Goal: Task Accomplishment & Management: Manage account settings

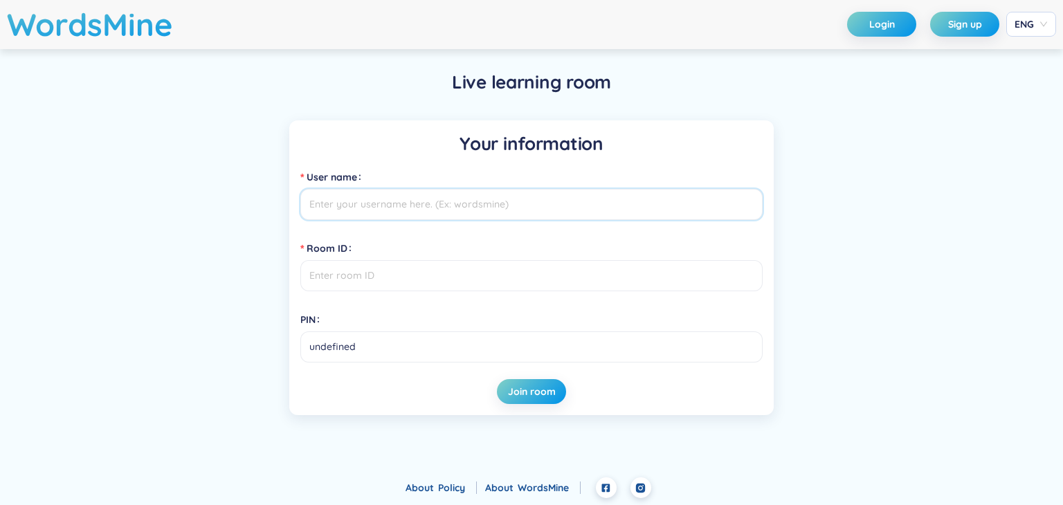
click at [403, 200] on input "User name" at bounding box center [531, 204] width 462 height 31
click at [879, 38] on header "WordsMine Login Sign up ENG" at bounding box center [531, 24] width 1063 height 49
click at [877, 31] on button "Login" at bounding box center [881, 24] width 69 height 25
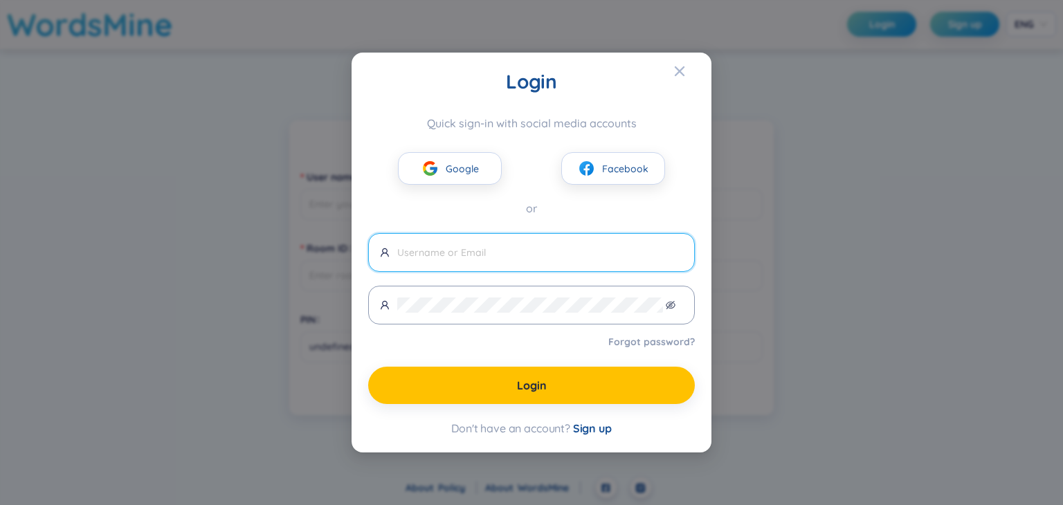
click at [498, 256] on input "text" at bounding box center [540, 252] width 286 height 15
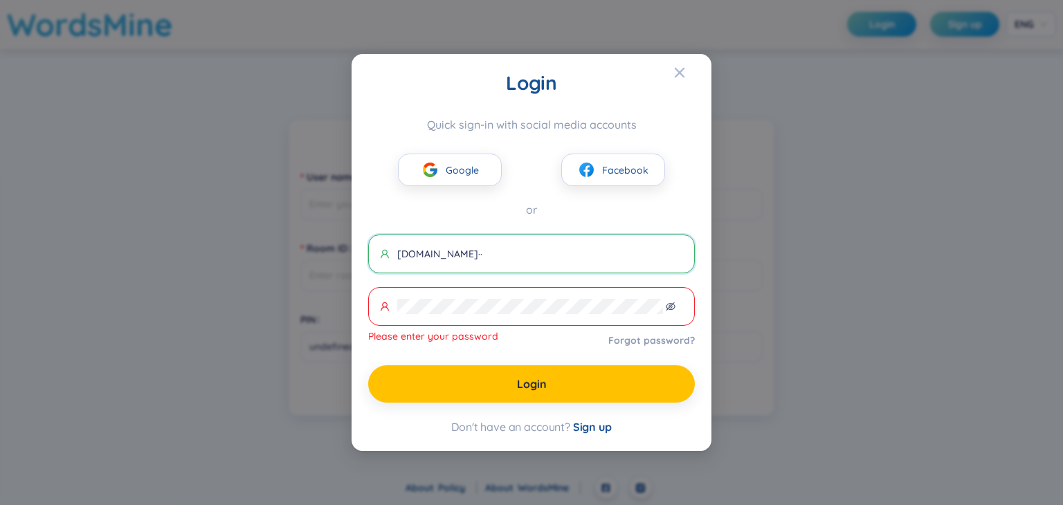
click at [542, 255] on input "oixinloicuamotdanchoi19052gma.com··" at bounding box center [540, 253] width 286 height 15
click at [523, 250] on input "oixinloicuamotdanchoi19052gmal.com··" at bounding box center [540, 253] width 286 height 15
click at [475, 295] on span at bounding box center [531, 306] width 327 height 39
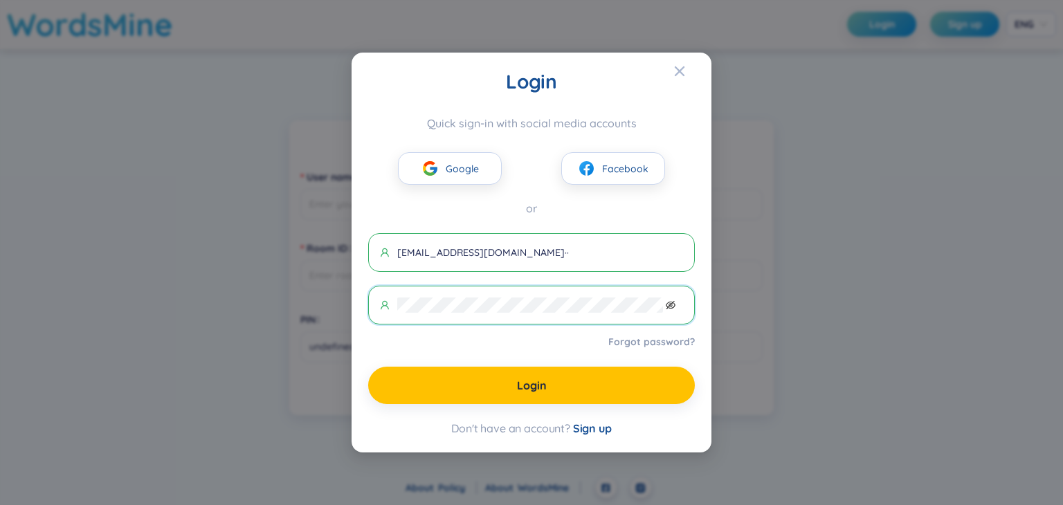
click at [672, 304] on icon "eye-invisible" at bounding box center [671, 305] width 3 height 3
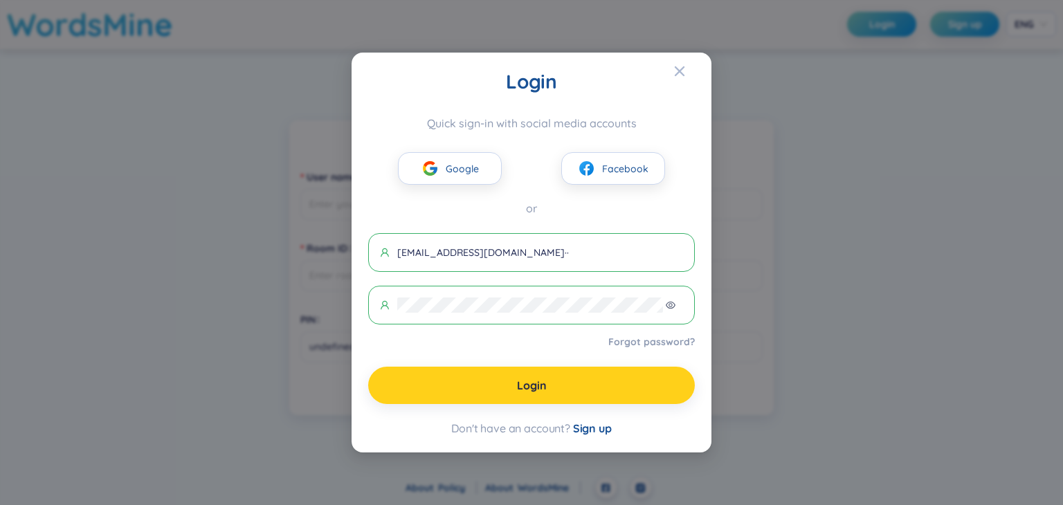
click at [553, 377] on button "Login" at bounding box center [531, 385] width 327 height 37
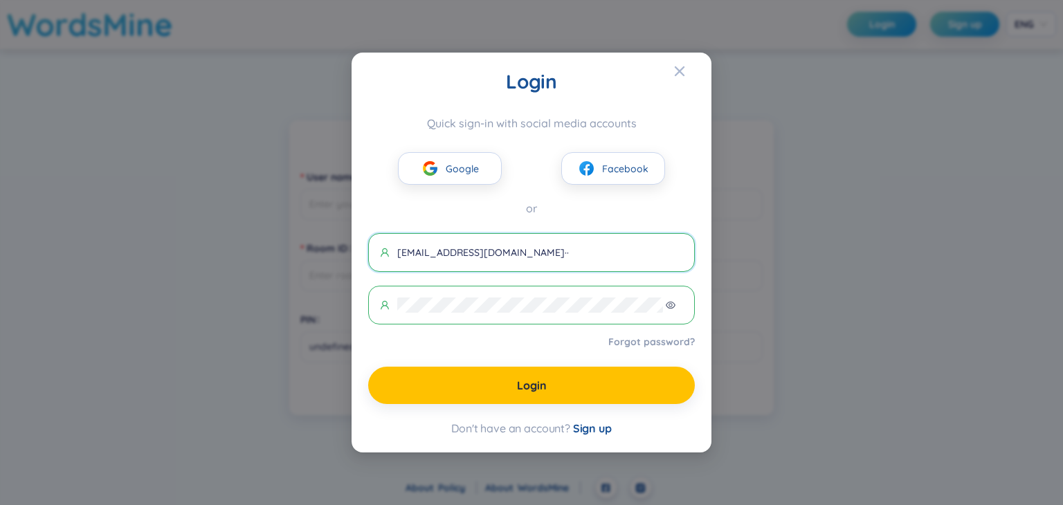
click at [398, 252] on input "oixinloicuamotdanchoi1905@gmal.com··" at bounding box center [540, 252] width 286 height 15
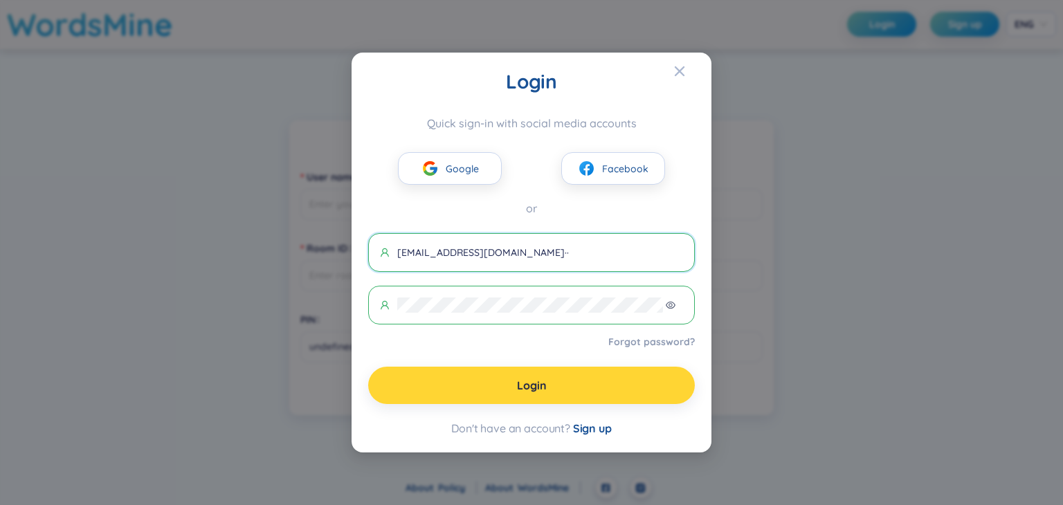
type input "loixinloicuamotdanchoi1905@gmal.com··"
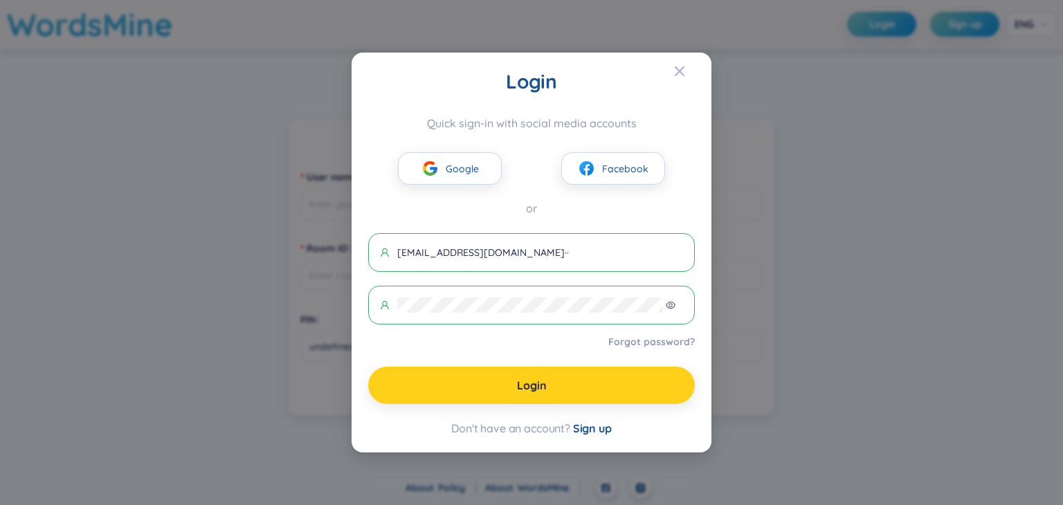
click at [448, 389] on button "Login" at bounding box center [531, 385] width 327 height 37
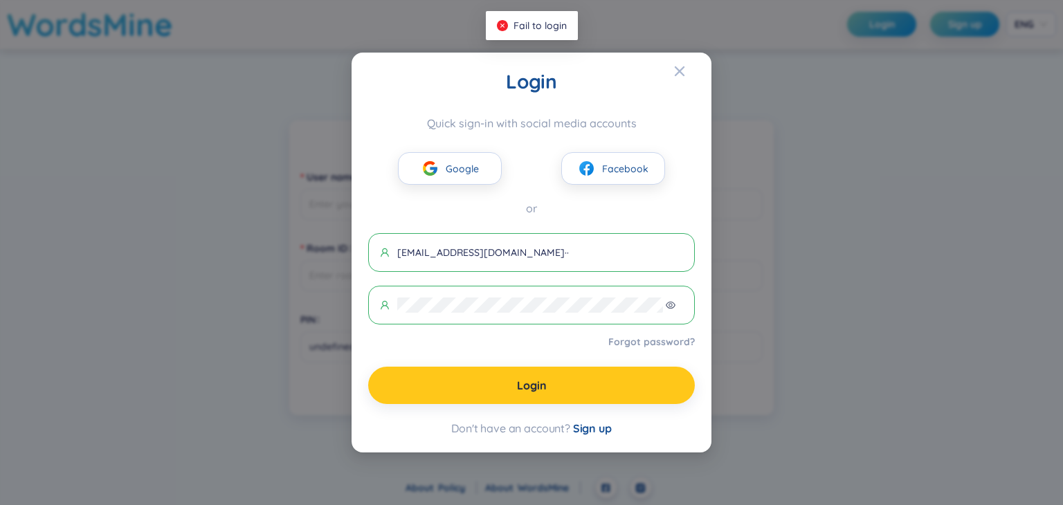
click at [487, 309] on form "loixinloicuamotdanchoi1905@gmal.com·· Forgot password? Login" at bounding box center [531, 318] width 327 height 171
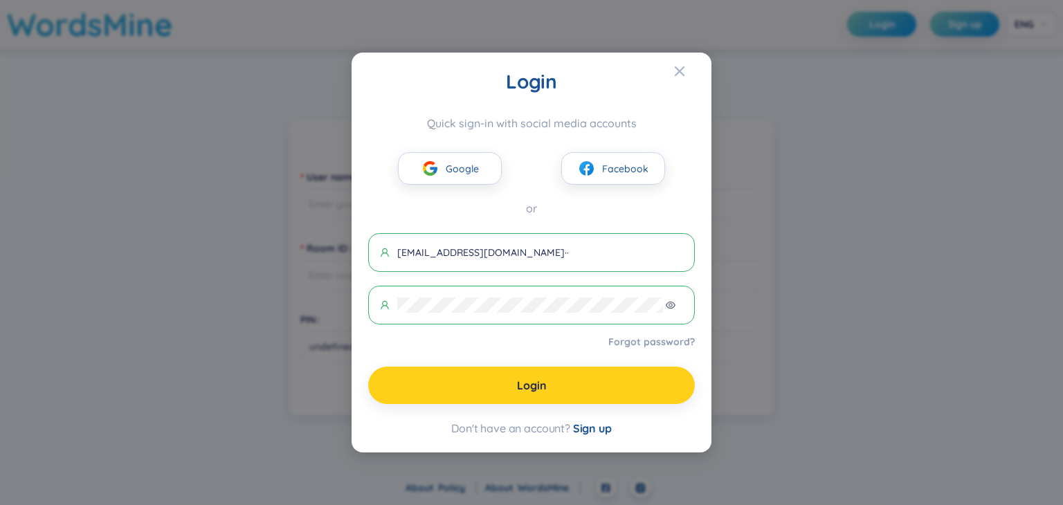
click at [484, 369] on button "Login" at bounding box center [531, 385] width 327 height 37
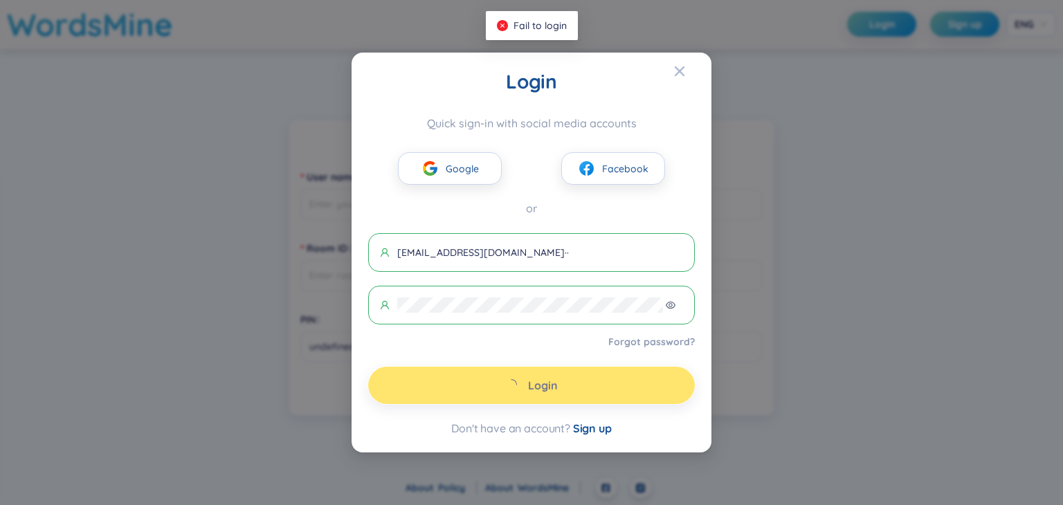
click at [484, 369] on button "Login" at bounding box center [531, 385] width 327 height 37
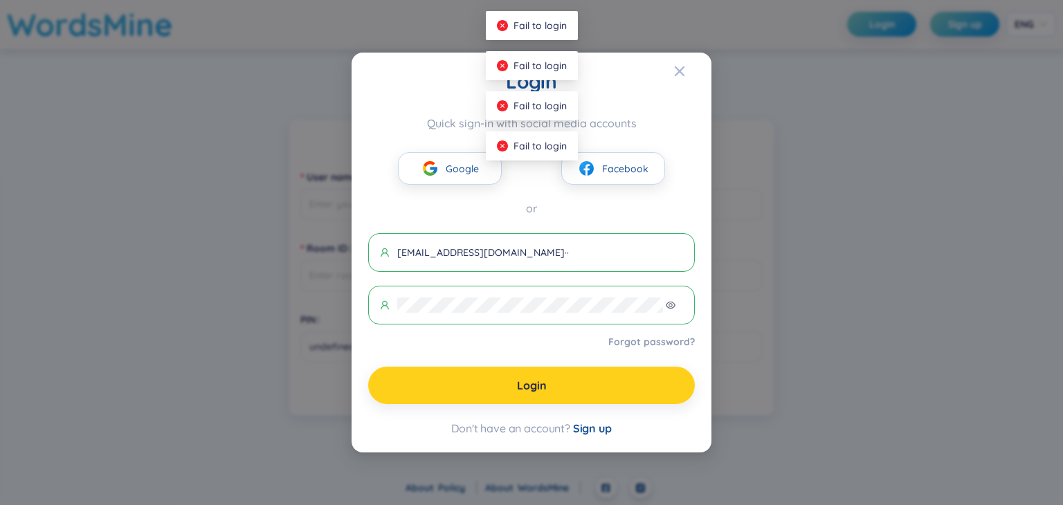
click at [484, 369] on button "Login" at bounding box center [531, 385] width 327 height 37
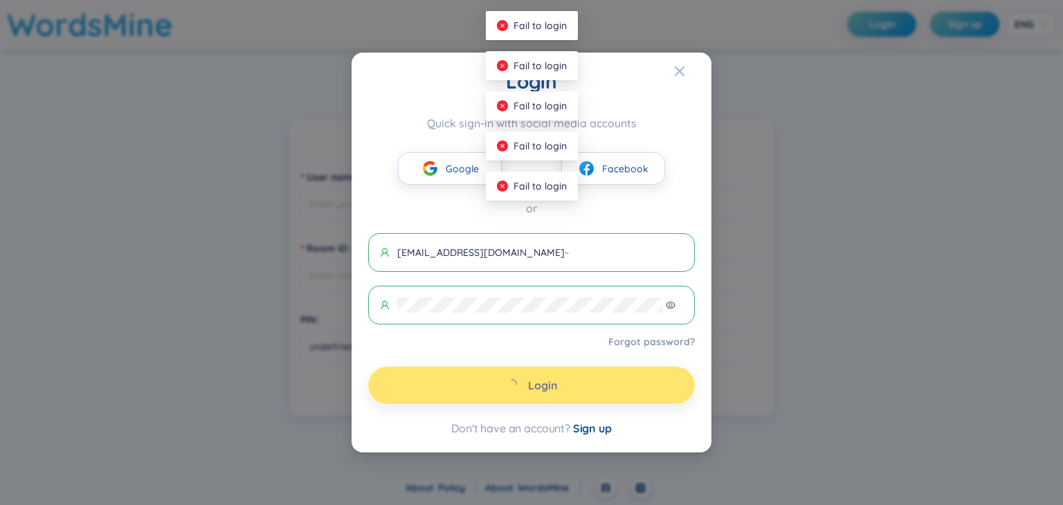
click at [484, 369] on button "Login" at bounding box center [531, 385] width 327 height 37
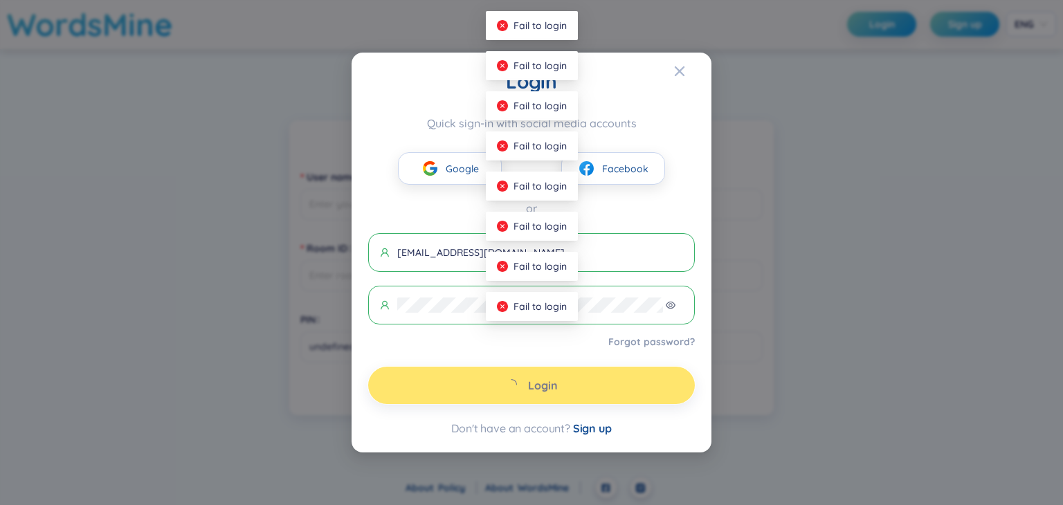
click at [484, 369] on button "Login" at bounding box center [531, 385] width 327 height 37
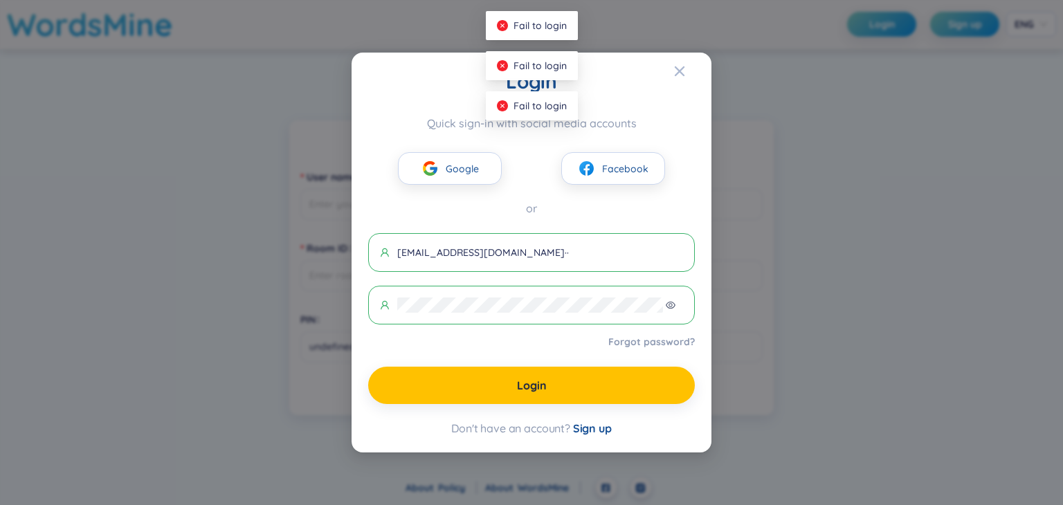
click at [625, 337] on link "Forgot password?" at bounding box center [651, 342] width 86 height 14
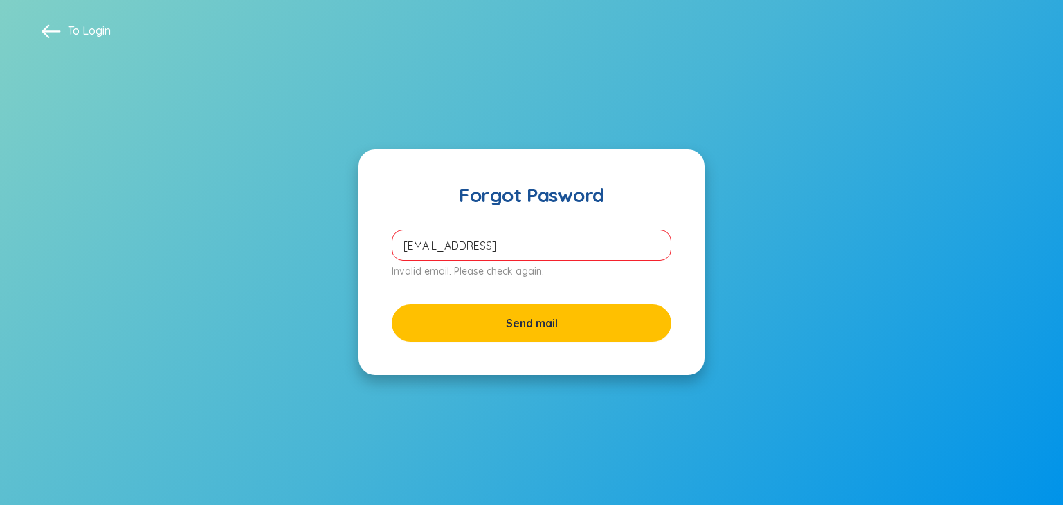
click at [402, 244] on input "[EMAIL_ADDRESS]" at bounding box center [532, 245] width 280 height 31
type input "[EMAIL_ADDRESS]"
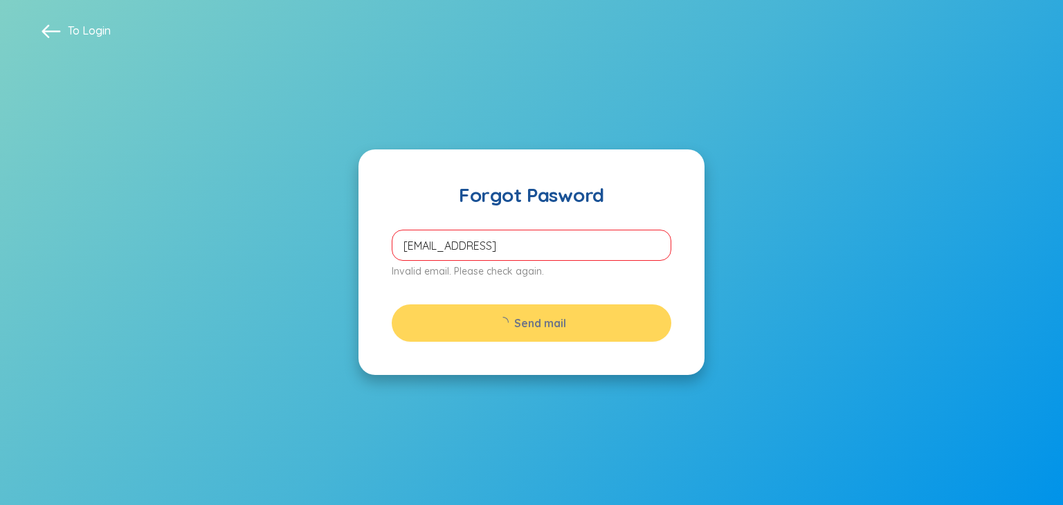
click at [573, 315] on div "Send mail" at bounding box center [532, 322] width 280 height 37
click at [628, 248] on input "[EMAIL_ADDRESS]" at bounding box center [532, 245] width 280 height 31
click at [548, 320] on div "Send mail" at bounding box center [532, 322] width 280 height 37
